Goal: Task Accomplishment & Management: Complete application form

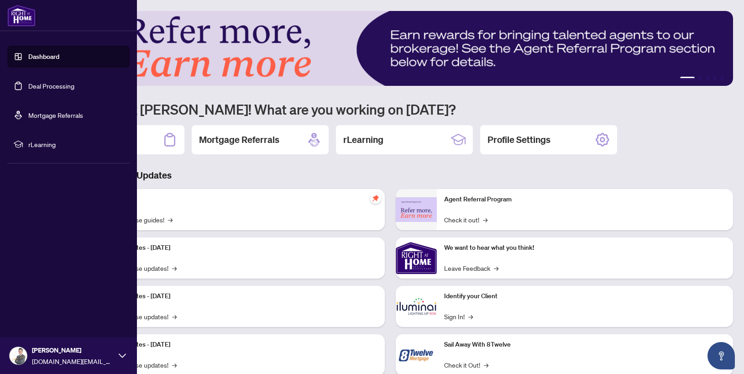
click at [28, 89] on link "Deal Processing" at bounding box center [51, 86] width 46 height 8
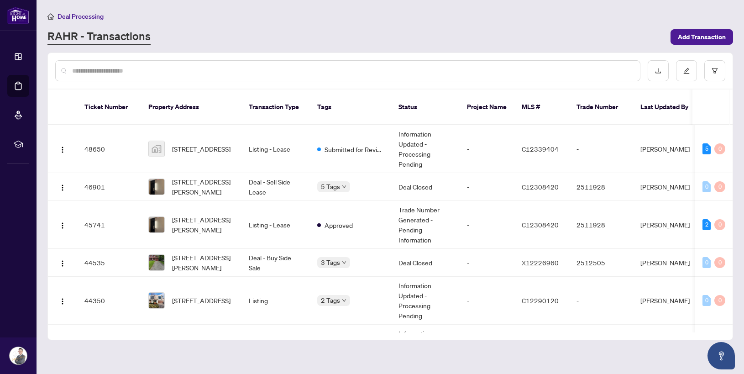
click at [276, 18] on div "Deal Processing" at bounding box center [390, 16] width 686 height 11
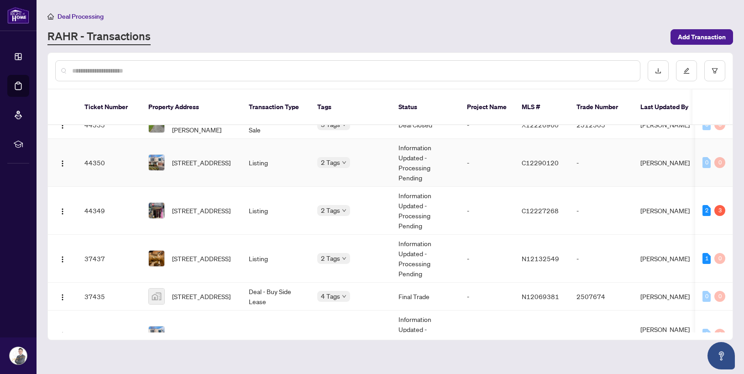
scroll to position [164, 0]
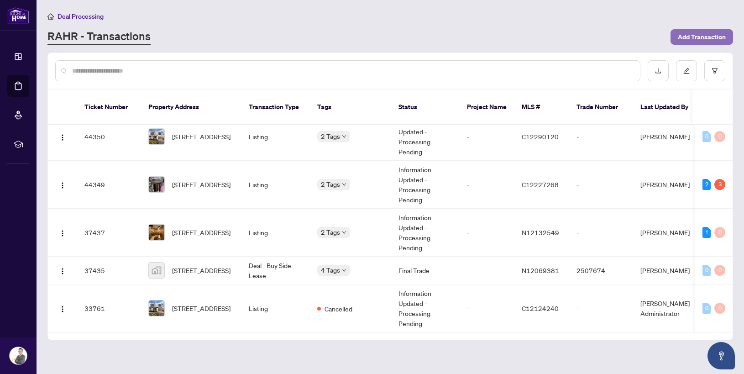
click at [694, 32] on span "Add Transaction" at bounding box center [702, 37] width 48 height 15
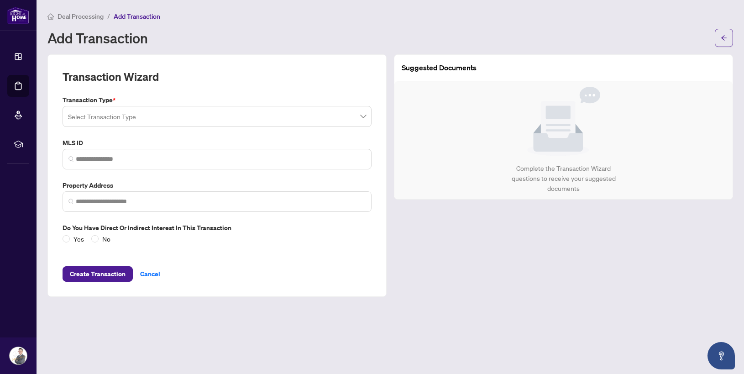
click at [134, 117] on input "search" at bounding box center [213, 118] width 290 height 20
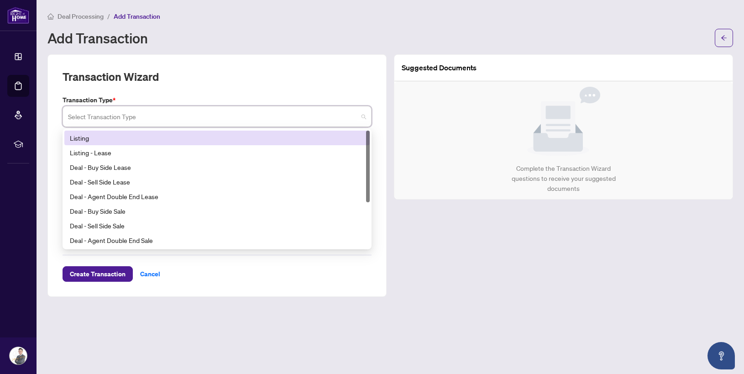
click at [133, 142] on div "Listing" at bounding box center [216, 138] width 305 height 15
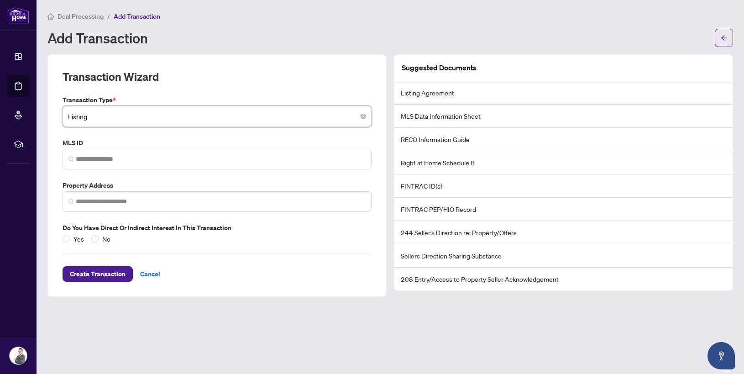
click at [168, 171] on div "Transaction Type * Listing Listing 13 14 Listing Listing - Lease Deal - Buy Sid…" at bounding box center [217, 169] width 316 height 149
click at [157, 152] on span at bounding box center [217, 159] width 309 height 21
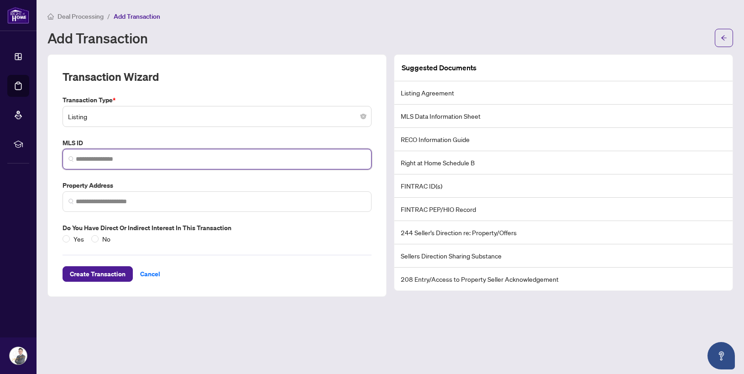
paste input "*********"
type input "*********"
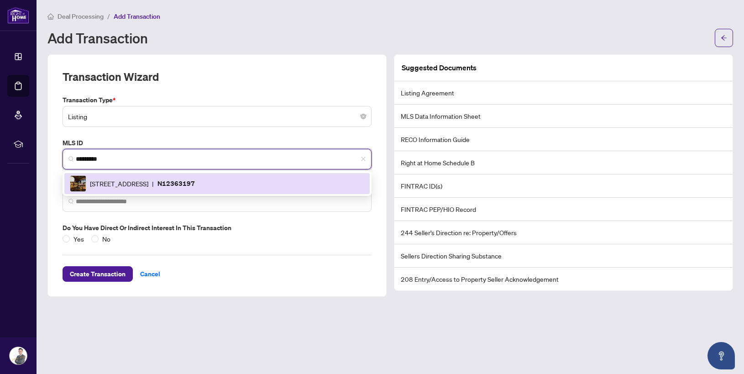
click at [148, 188] on span "[STREET_ADDRESS]" at bounding box center [119, 184] width 58 height 10
type input "**********"
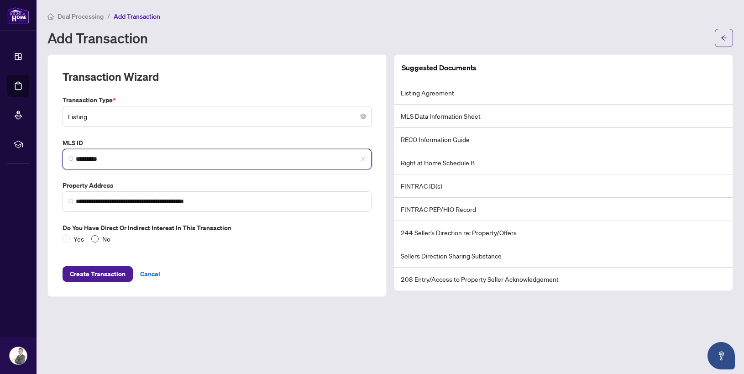
type input "*********"
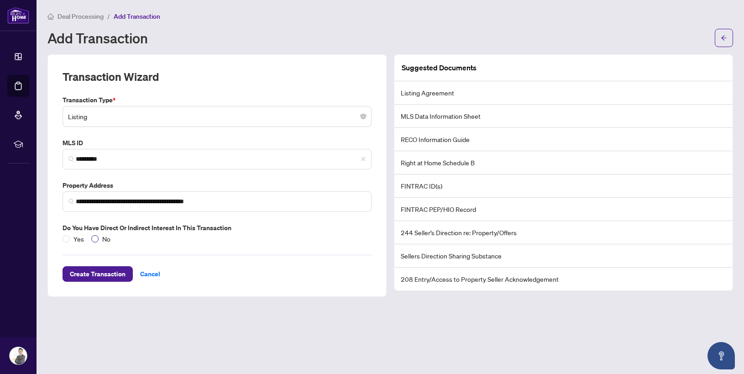
click at [100, 235] on span "No" at bounding box center [107, 239] width 16 height 10
click at [109, 281] on button "Create Transaction" at bounding box center [98, 274] width 70 height 16
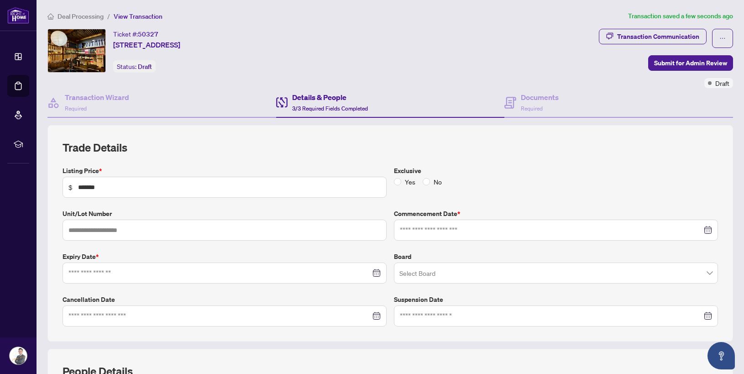
type input "**********"
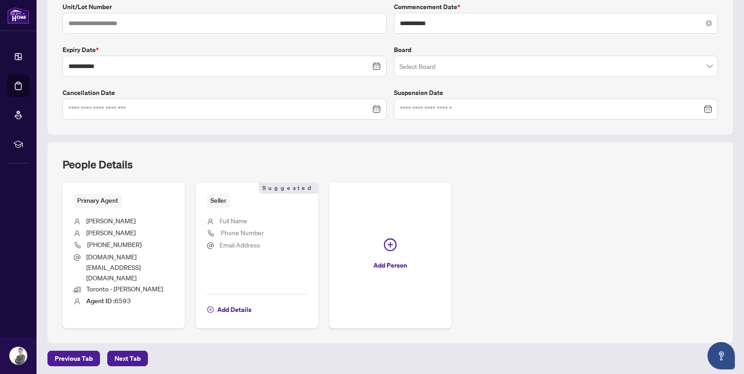
scroll to position [214, 0]
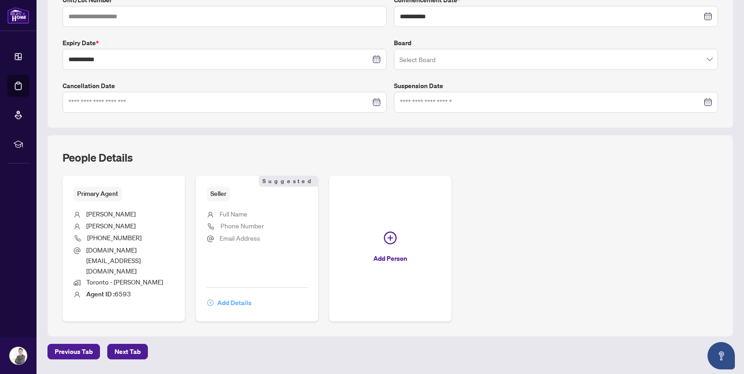
click at [243, 296] on span "Add Details" at bounding box center [234, 302] width 34 height 15
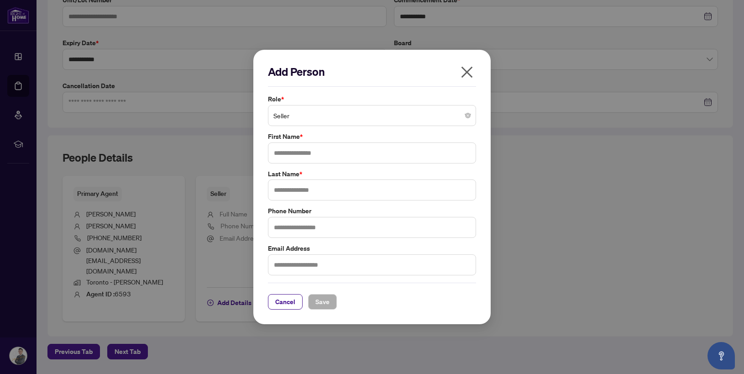
click at [320, 116] on span "Seller" at bounding box center [372, 115] width 197 height 17
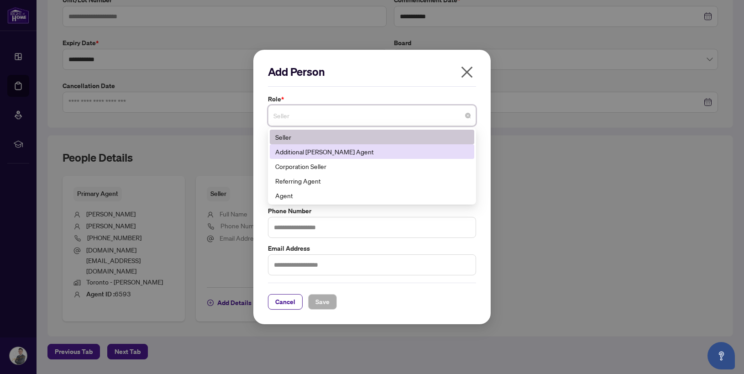
click at [345, 152] on div "Additional [PERSON_NAME] Agent" at bounding box center [372, 152] width 194 height 10
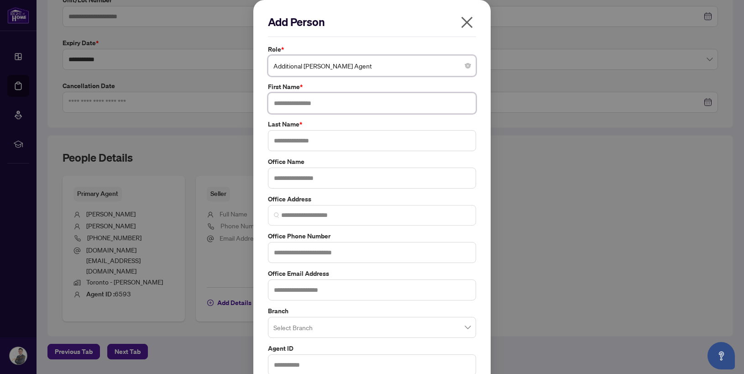
click at [333, 104] on input "text" at bounding box center [372, 103] width 208 height 21
type input "******"
click at [317, 133] on input "text" at bounding box center [372, 140] width 208 height 21
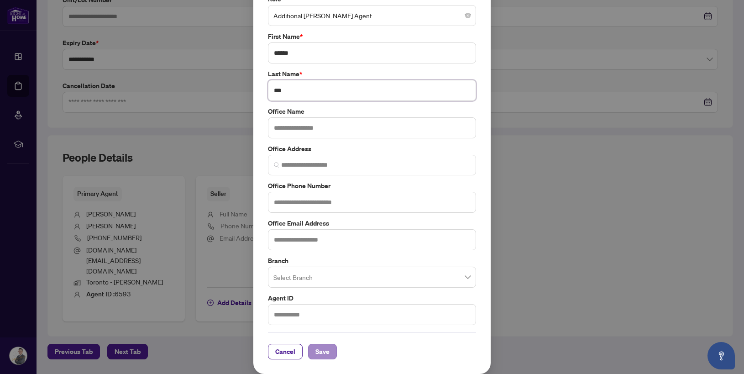
type input "***"
click at [329, 353] on button "Save" at bounding box center [322, 352] width 29 height 16
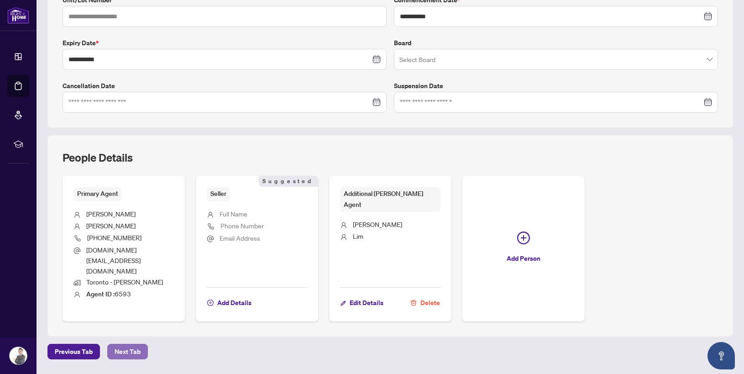
click at [126, 344] on span "Next Tab" at bounding box center [128, 351] width 26 height 15
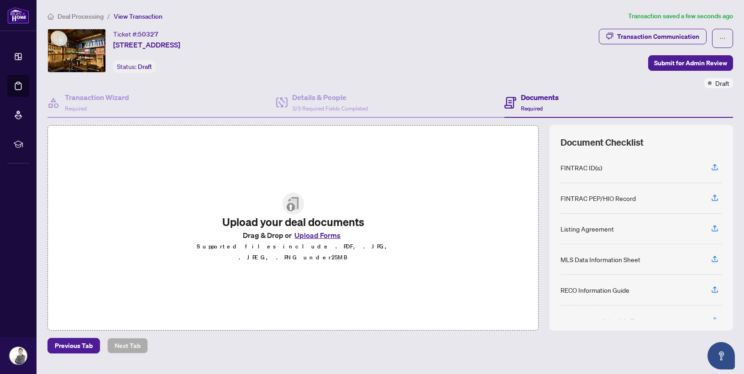
click at [320, 241] on button "Upload Forms" at bounding box center [318, 235] width 52 height 12
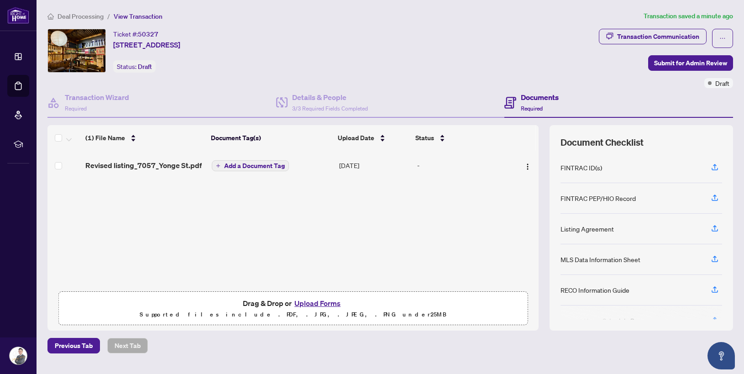
click at [256, 164] on span "Add a Document Tag" at bounding box center [254, 166] width 61 height 6
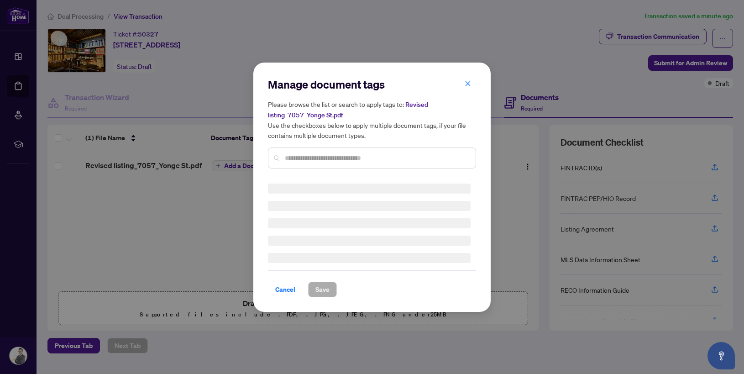
click at [316, 154] on div "Manage document tags Please browse the list or search to apply tags to: Revised…" at bounding box center [372, 126] width 208 height 99
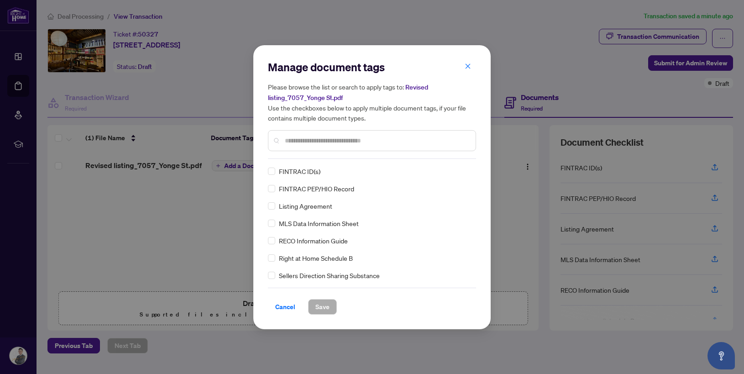
click at [313, 143] on input "text" at bounding box center [377, 141] width 184 height 10
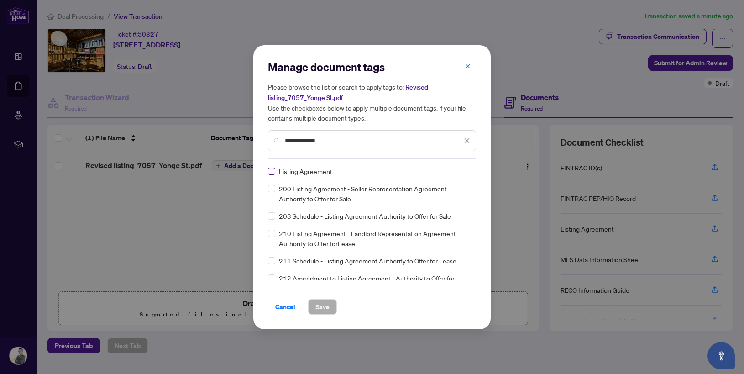
type input "**********"
click at [275, 175] on label at bounding box center [271, 171] width 7 height 10
click at [468, 142] on icon "close" at bounding box center [467, 140] width 6 height 6
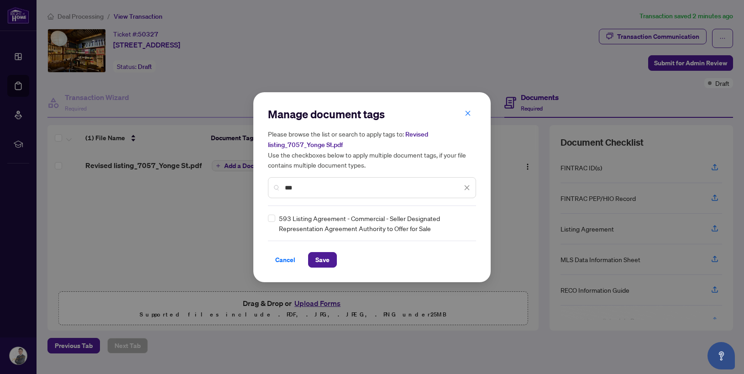
type input "***"
click at [326, 261] on span "Save" at bounding box center [323, 259] width 14 height 15
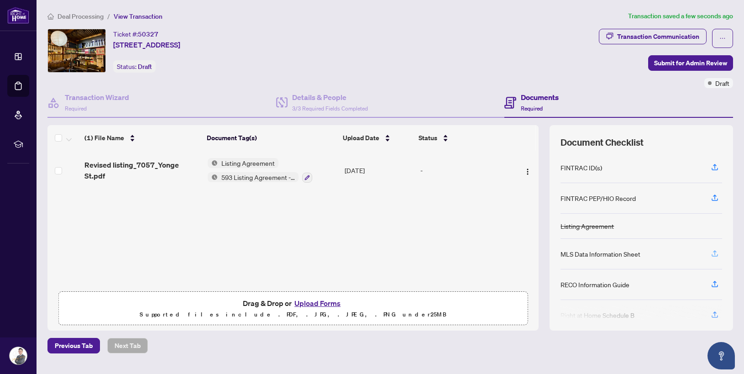
click at [713, 249] on icon "button" at bounding box center [715, 253] width 8 height 8
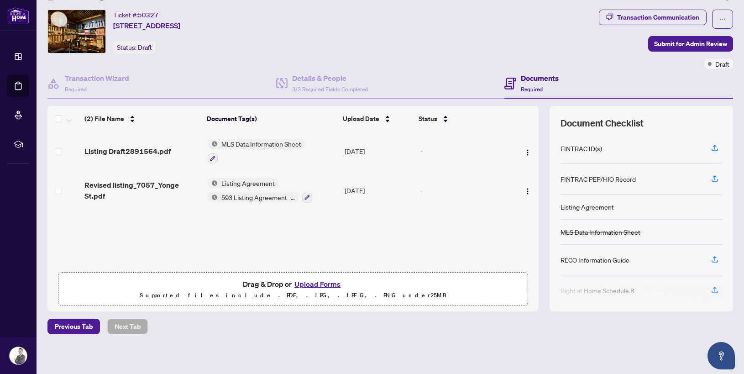
scroll to position [21, 0]
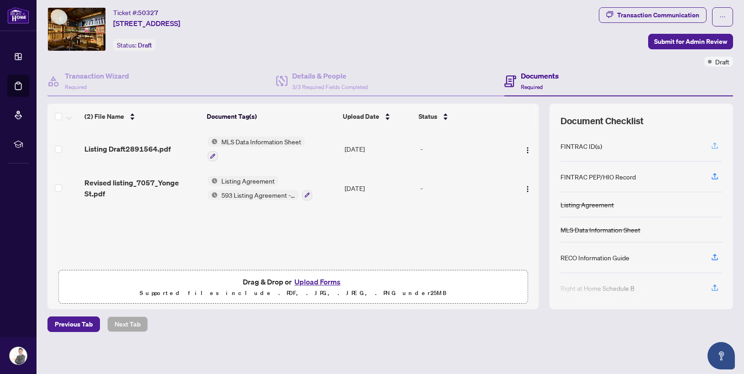
click at [712, 146] on icon "button" at bounding box center [715, 147] width 6 height 2
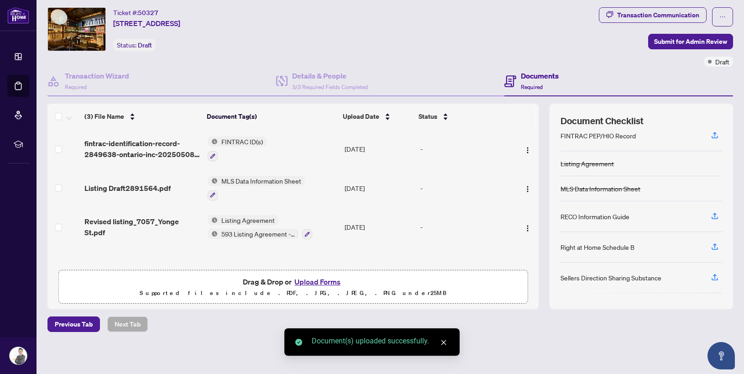
scroll to position [39, 0]
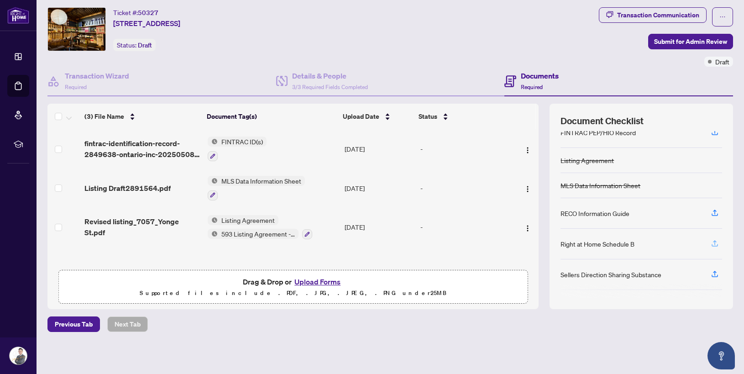
click at [708, 243] on button "button" at bounding box center [715, 244] width 15 height 16
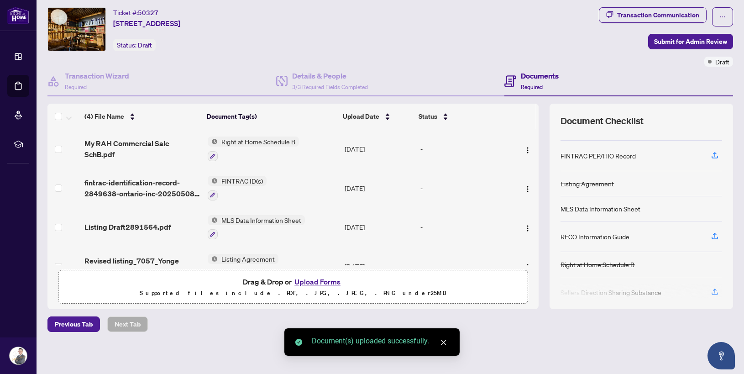
scroll to position [0, 0]
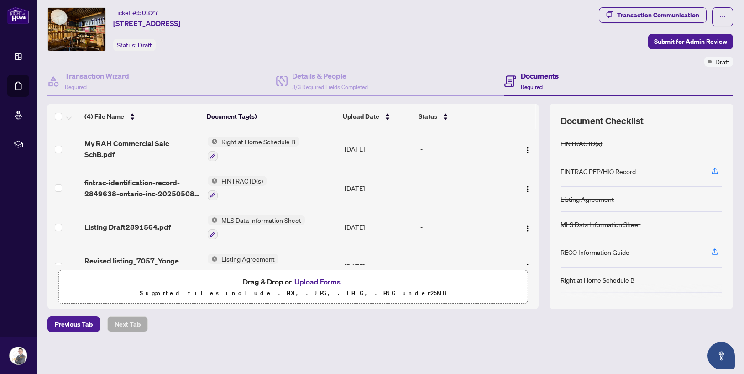
click at [324, 278] on button "Upload Forms" at bounding box center [318, 282] width 52 height 12
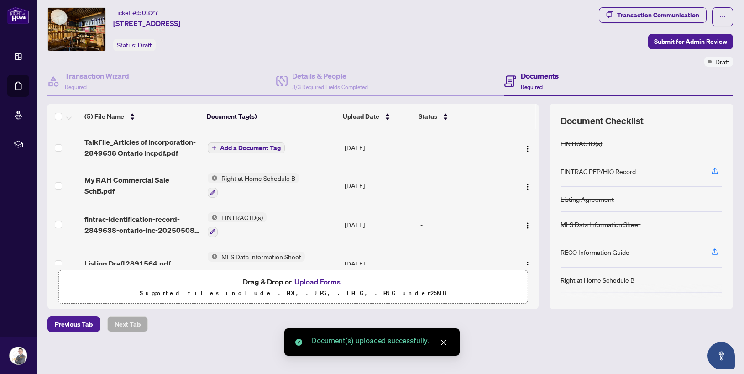
click at [270, 145] on span "Add a Document Tag" at bounding box center [250, 148] width 61 height 6
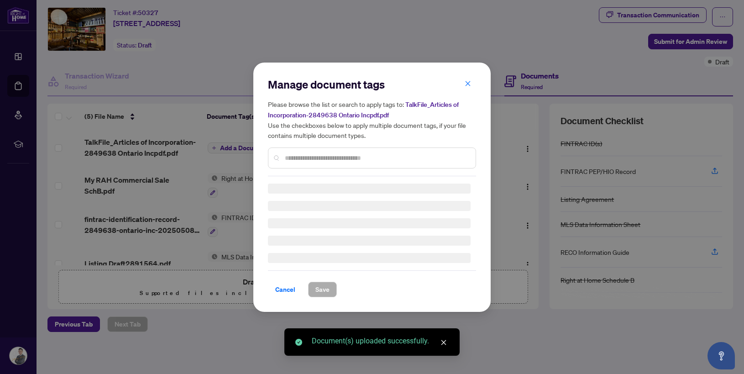
click at [299, 164] on div at bounding box center [372, 157] width 208 height 21
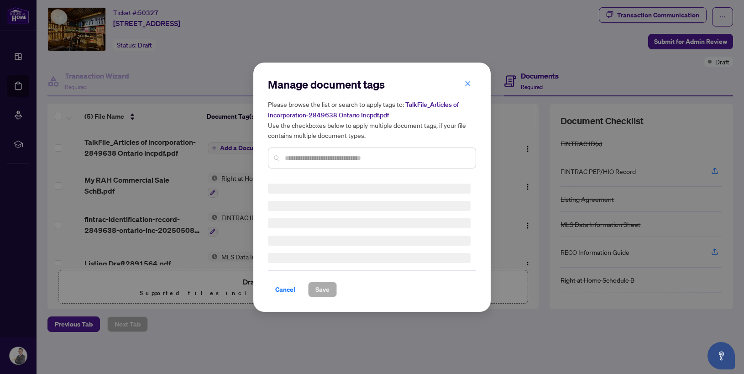
click at [299, 160] on input "text" at bounding box center [377, 158] width 184 height 10
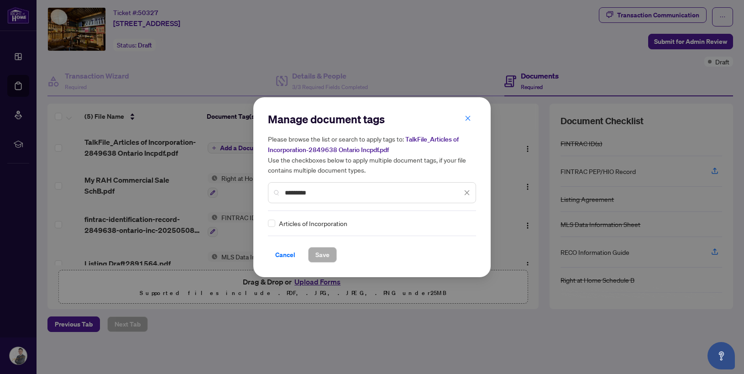
type input "********"
click at [276, 221] on div "Articles of Incorporation" at bounding box center [369, 223] width 203 height 10
click at [326, 257] on span "Save" at bounding box center [323, 254] width 14 height 15
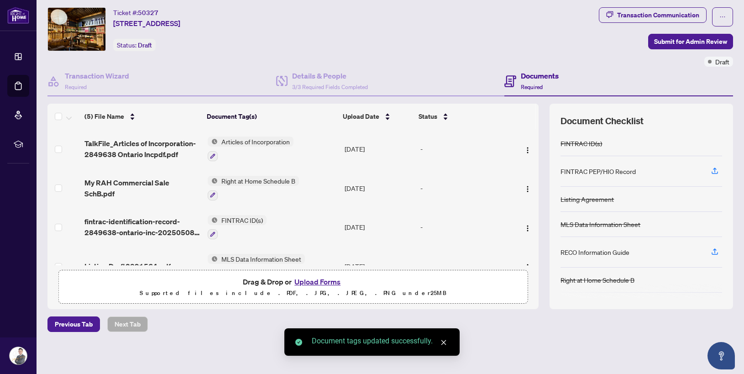
click at [318, 282] on button "Upload Forms" at bounding box center [318, 282] width 52 height 12
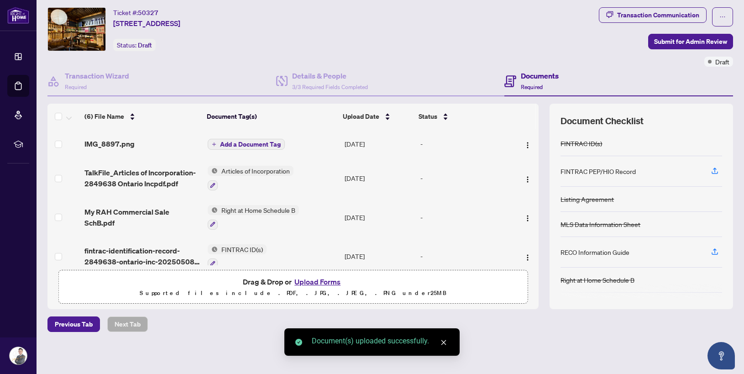
click at [258, 142] on span "Add a Document Tag" at bounding box center [250, 144] width 61 height 6
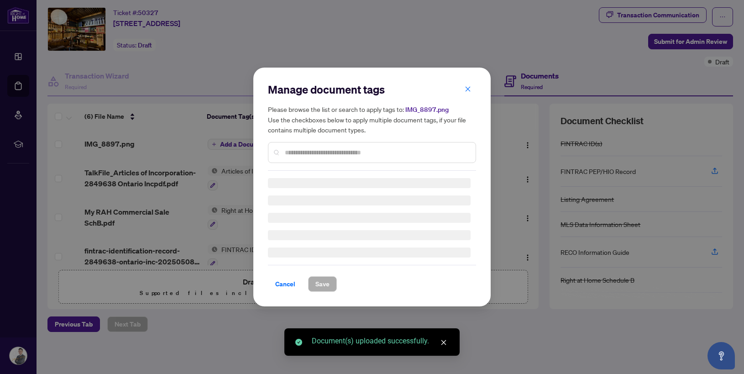
click at [340, 155] on input "text" at bounding box center [377, 152] width 184 height 10
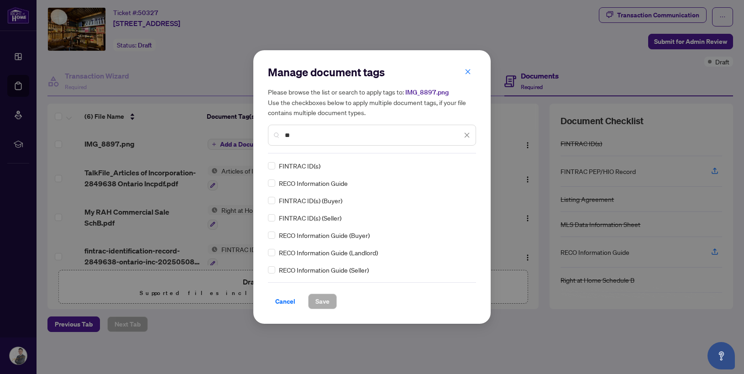
type input "**"
click at [319, 287] on div "Cancel Save" at bounding box center [372, 295] width 208 height 27
click at [324, 295] on span "Save" at bounding box center [323, 301] width 14 height 15
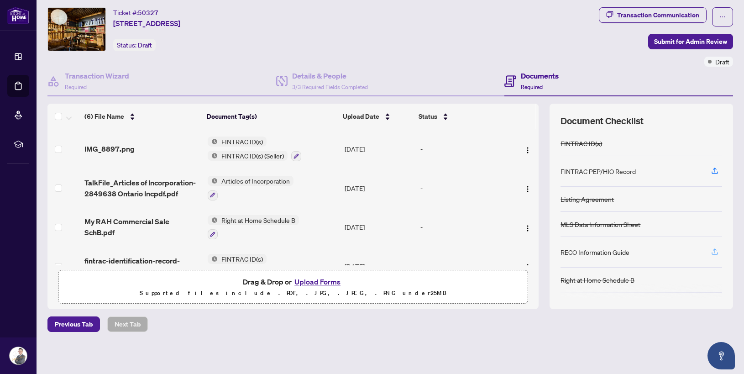
click at [717, 256] on span "button" at bounding box center [715, 252] width 8 height 15
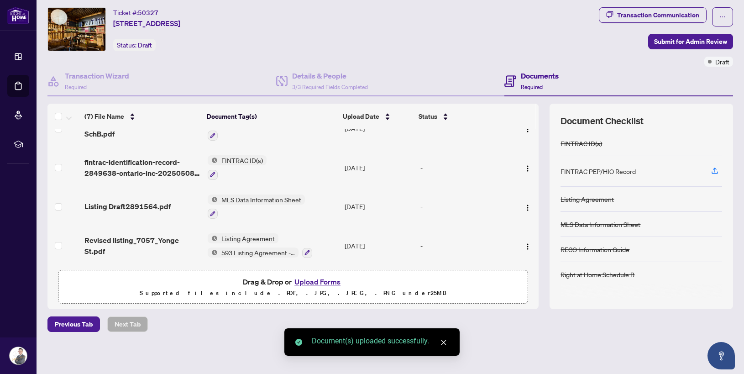
scroll to position [0, 0]
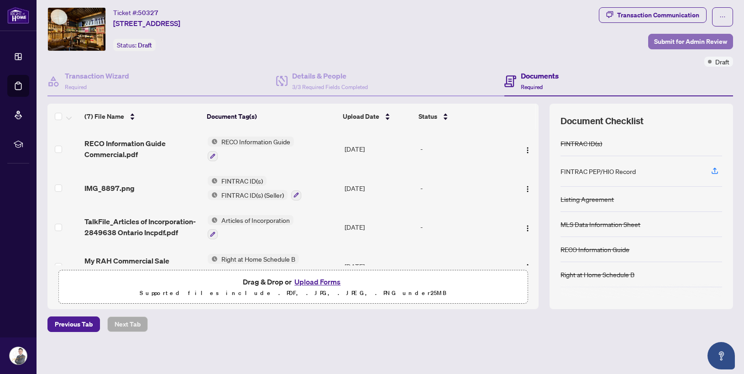
click at [695, 40] on span "Submit for Admin Review" at bounding box center [690, 41] width 73 height 15
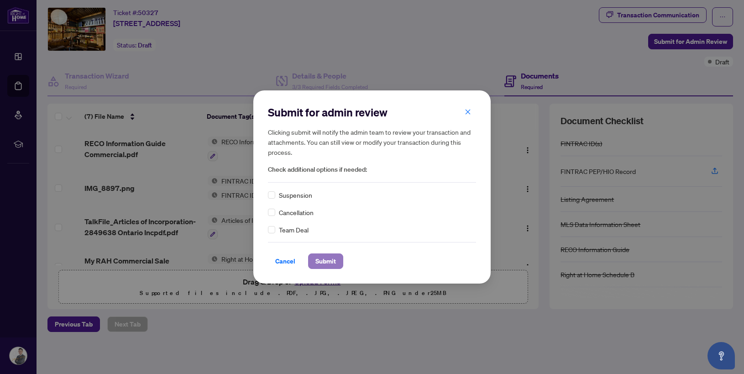
click at [331, 256] on span "Submit" at bounding box center [326, 261] width 21 height 15
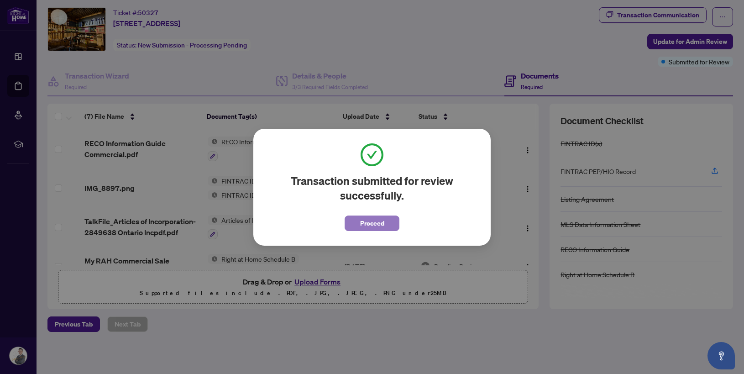
click at [369, 226] on span "Proceed" at bounding box center [372, 223] width 24 height 15
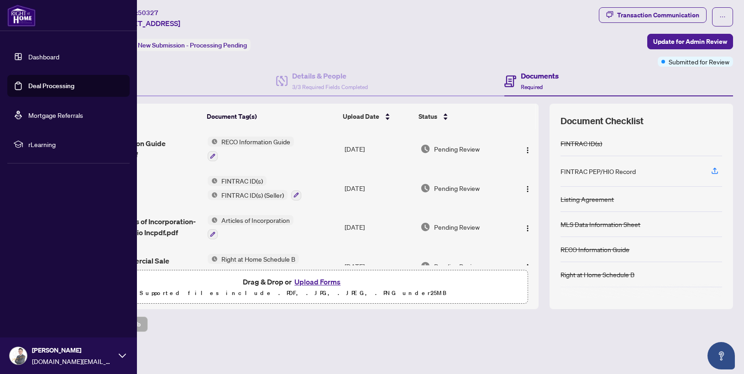
click at [28, 87] on link "Deal Processing" at bounding box center [51, 86] width 46 height 8
